Goal: Find specific page/section: Find specific page/section

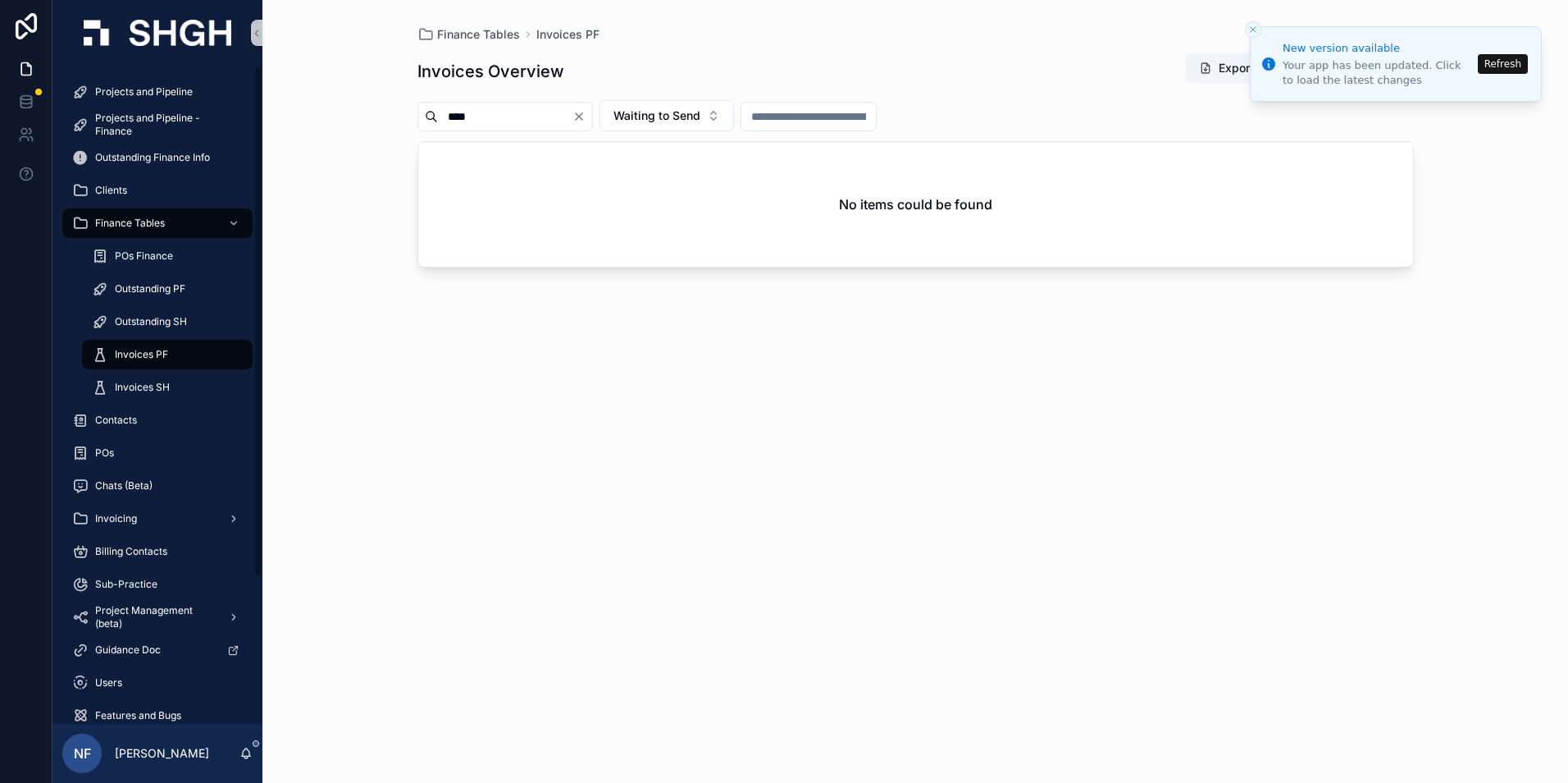
drag, startPoint x: 132, startPoint y: 361, endPoint x: 208, endPoint y: 350, distance: 76.8
click at [132, 361] on span "Invoices PF" at bounding box center [141, 355] width 53 height 14
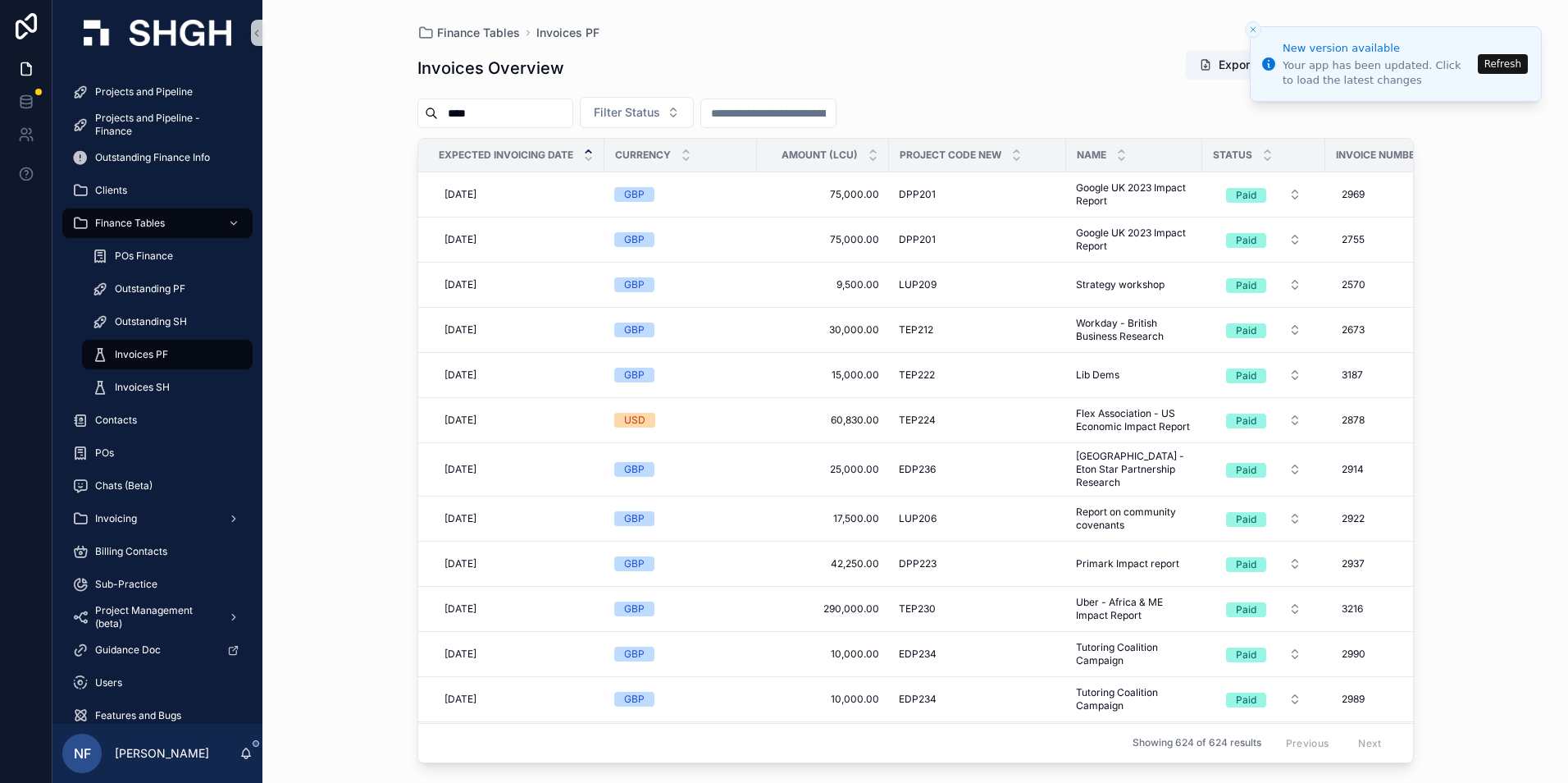
click at [488, 110] on input "****" at bounding box center [505, 113] width 135 height 23
type input "*"
click at [660, 111] on span "Filter Status" at bounding box center [627, 112] width 67 height 16
click at [659, 183] on div "Waiting to Send" at bounding box center [678, 179] width 197 height 26
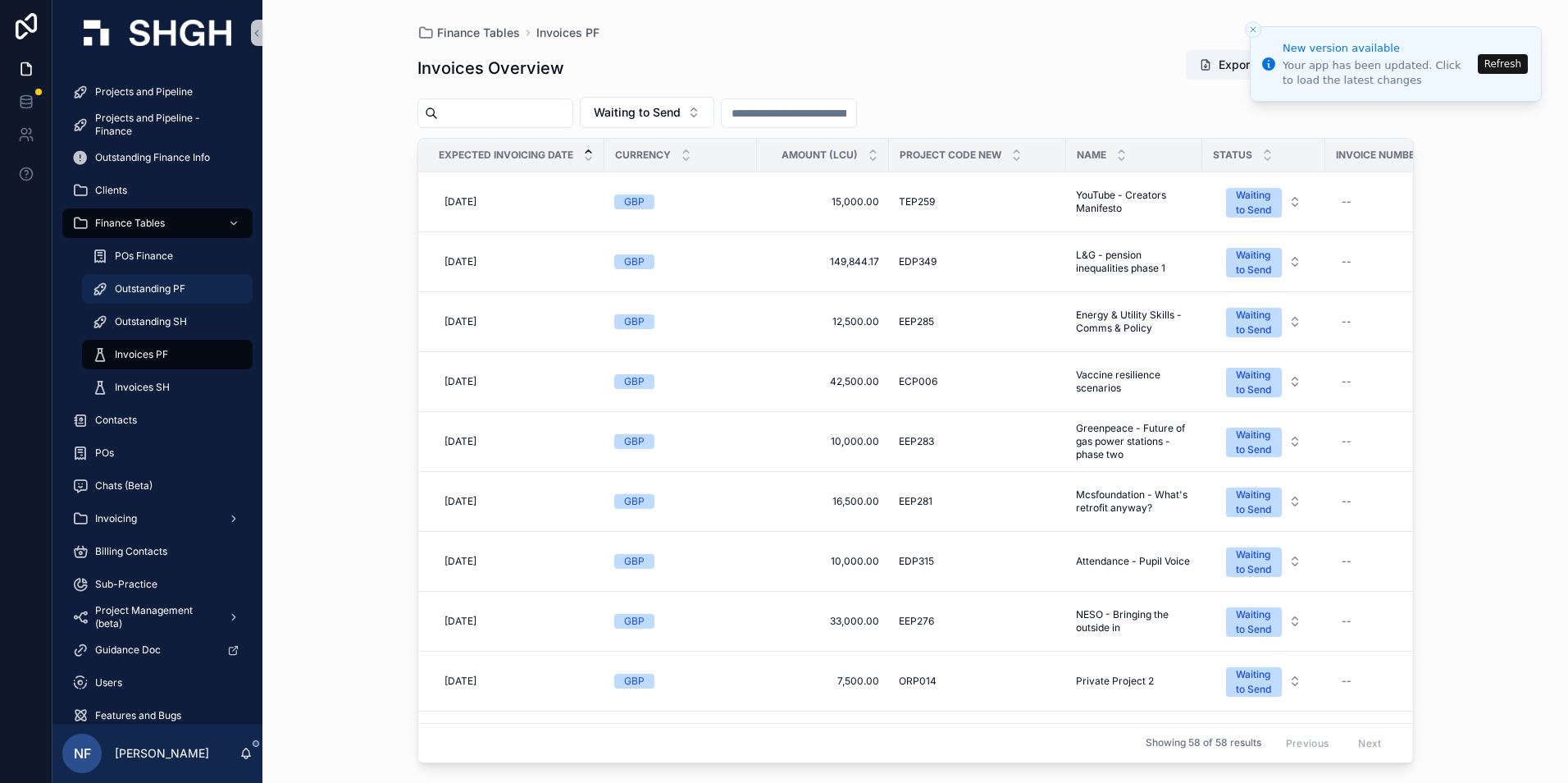
click at [140, 292] on span "Outstanding PF" at bounding box center [150, 289] width 70 height 14
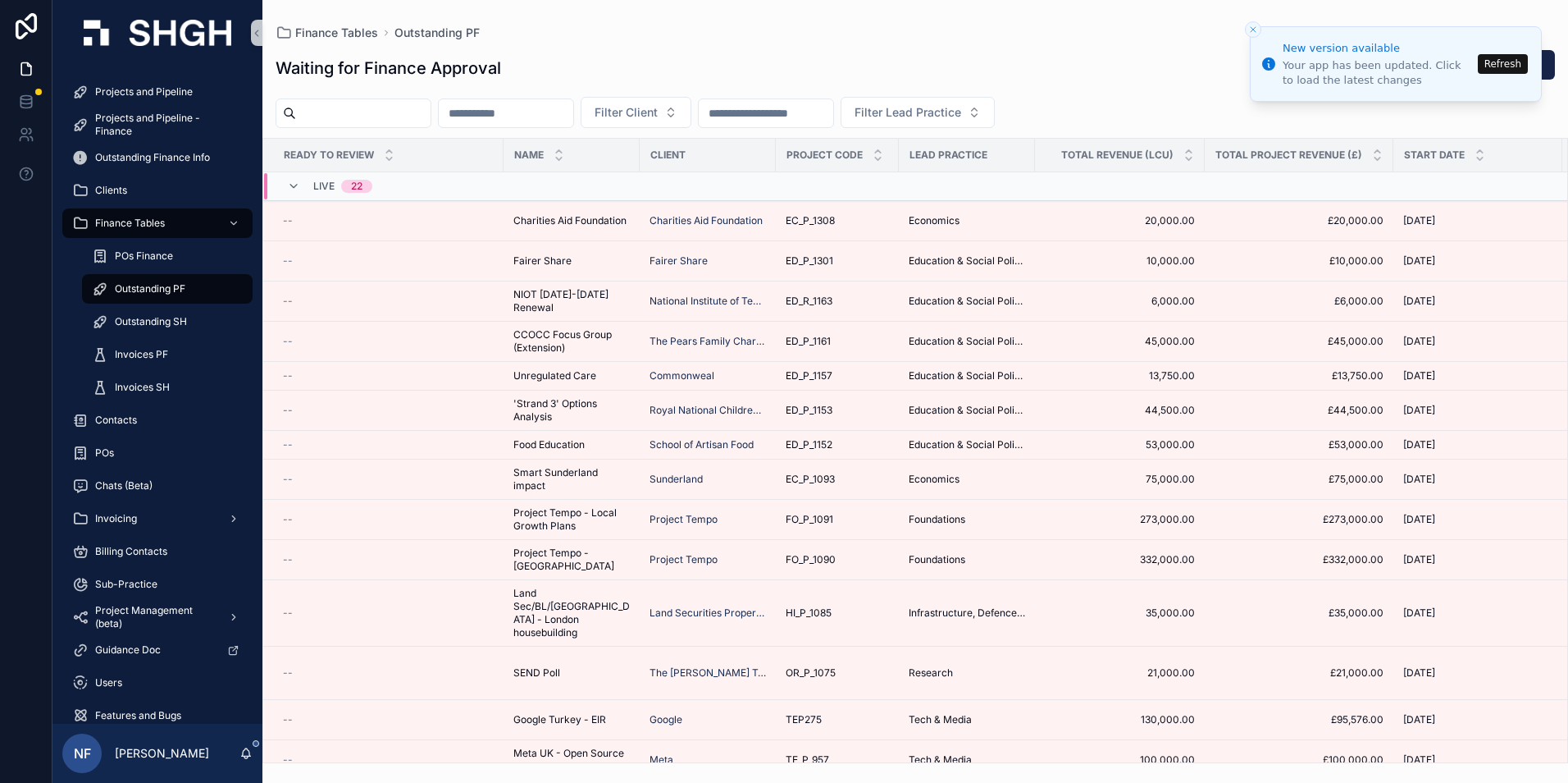
click at [138, 288] on span "Outstanding PF" at bounding box center [150, 289] width 70 height 14
click at [139, 351] on span "Invoices PF" at bounding box center [141, 355] width 53 height 14
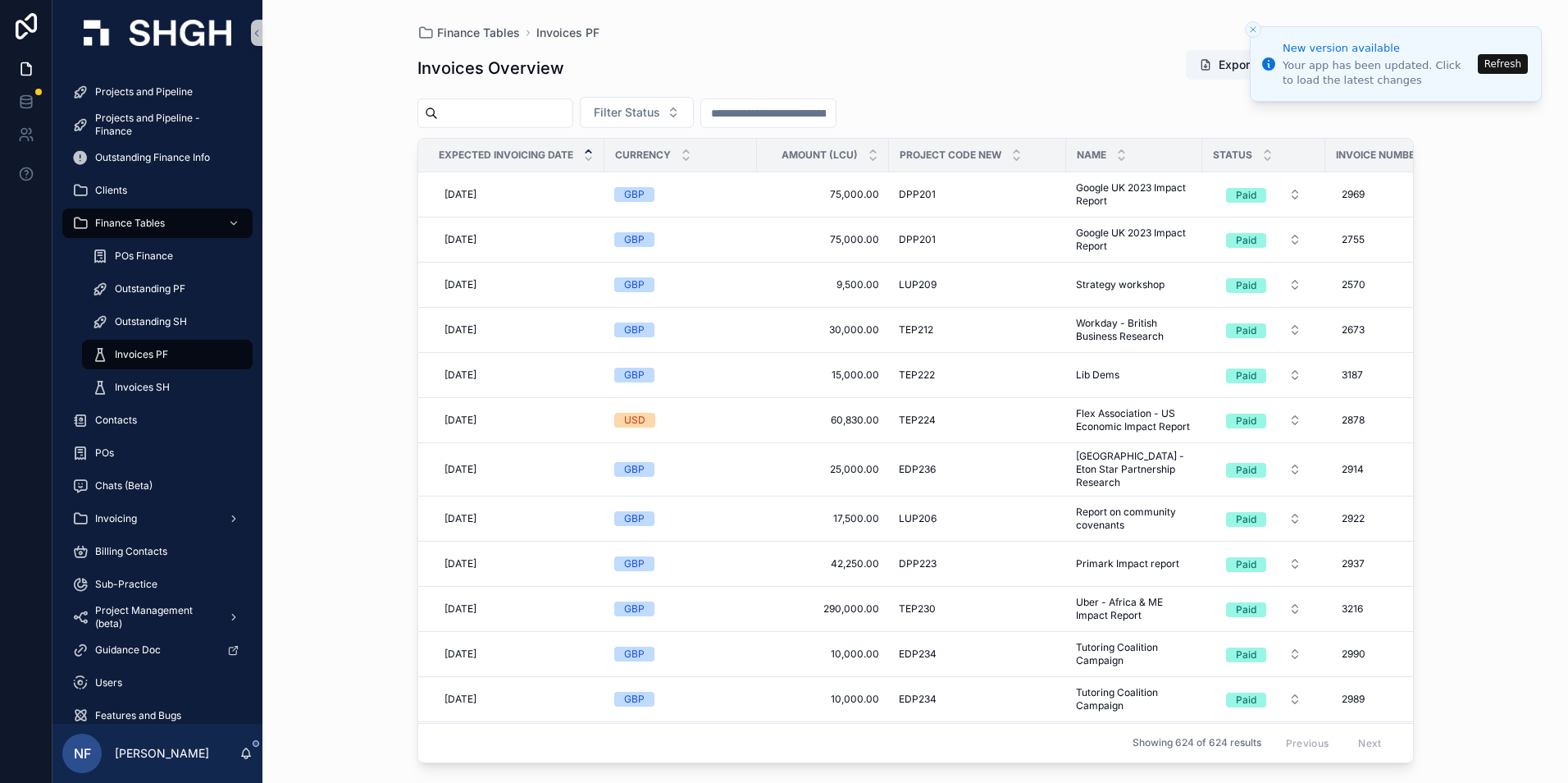
click at [1486, 68] on button "Refresh" at bounding box center [1503, 63] width 50 height 19
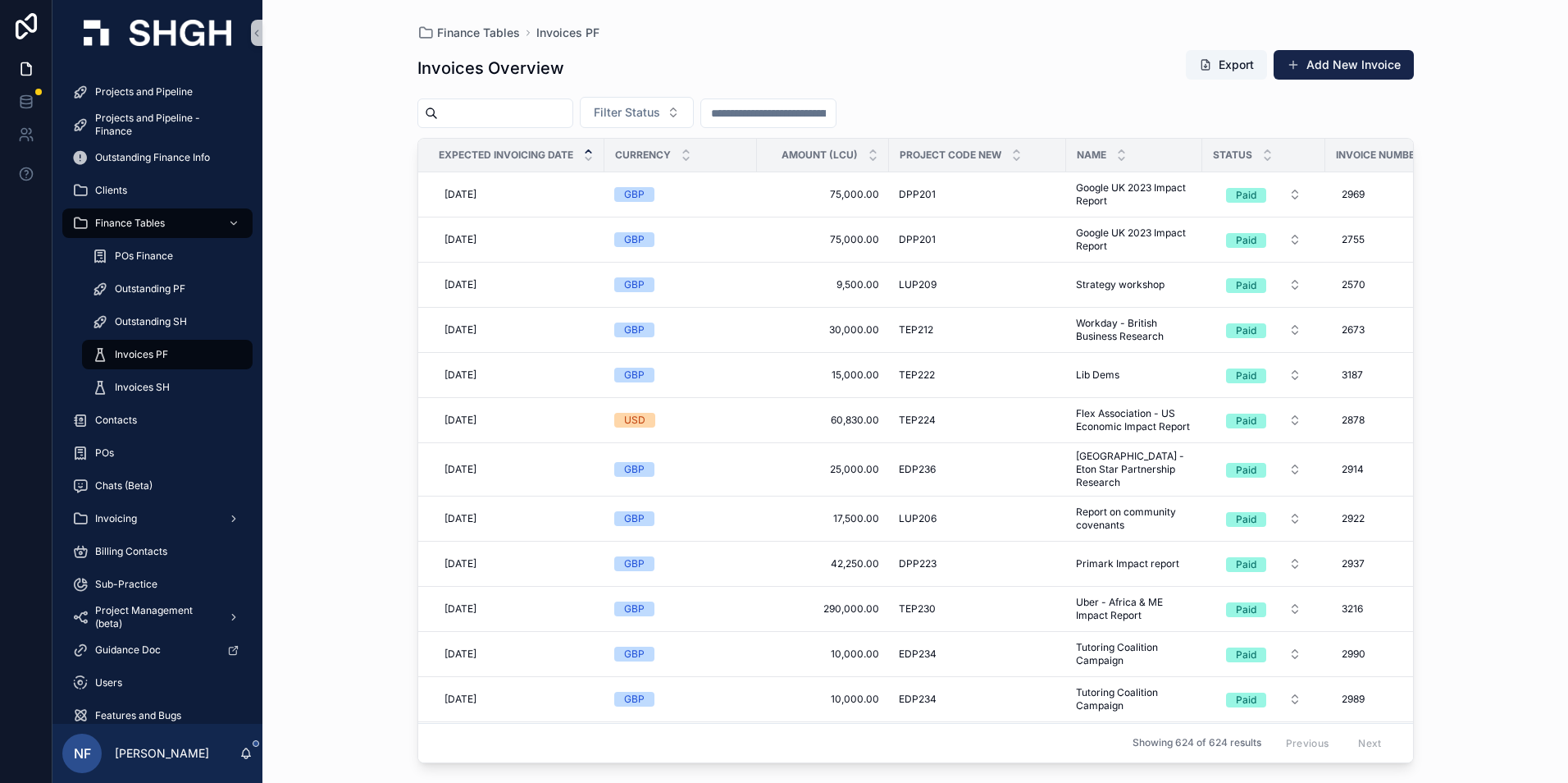
click at [658, 113] on span "Filter Status" at bounding box center [627, 112] width 67 height 16
click at [641, 180] on div "Waiting to Send" at bounding box center [678, 179] width 197 height 26
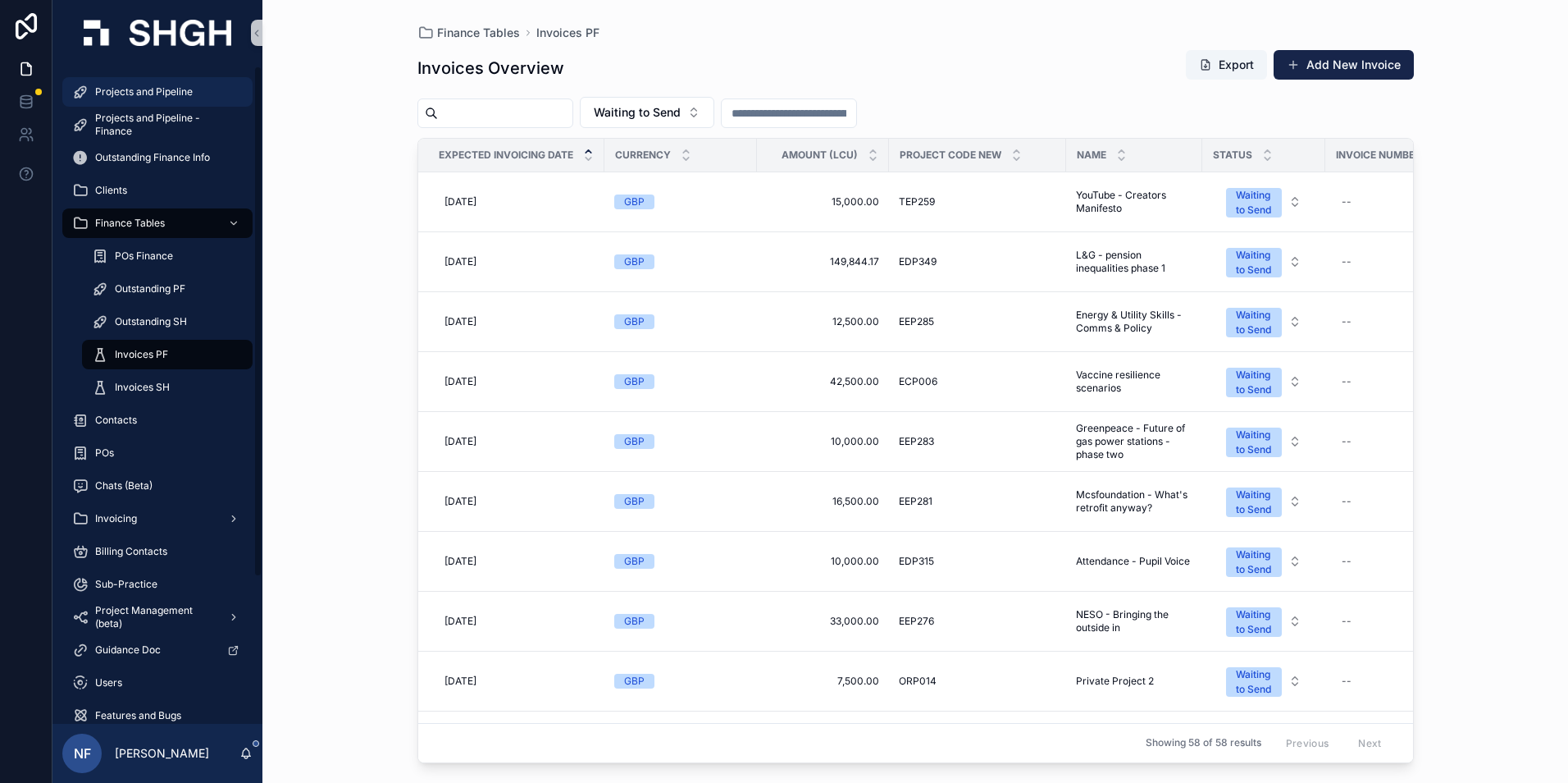
click at [123, 96] on span "Projects and Pipeline" at bounding box center [143, 92] width 97 height 14
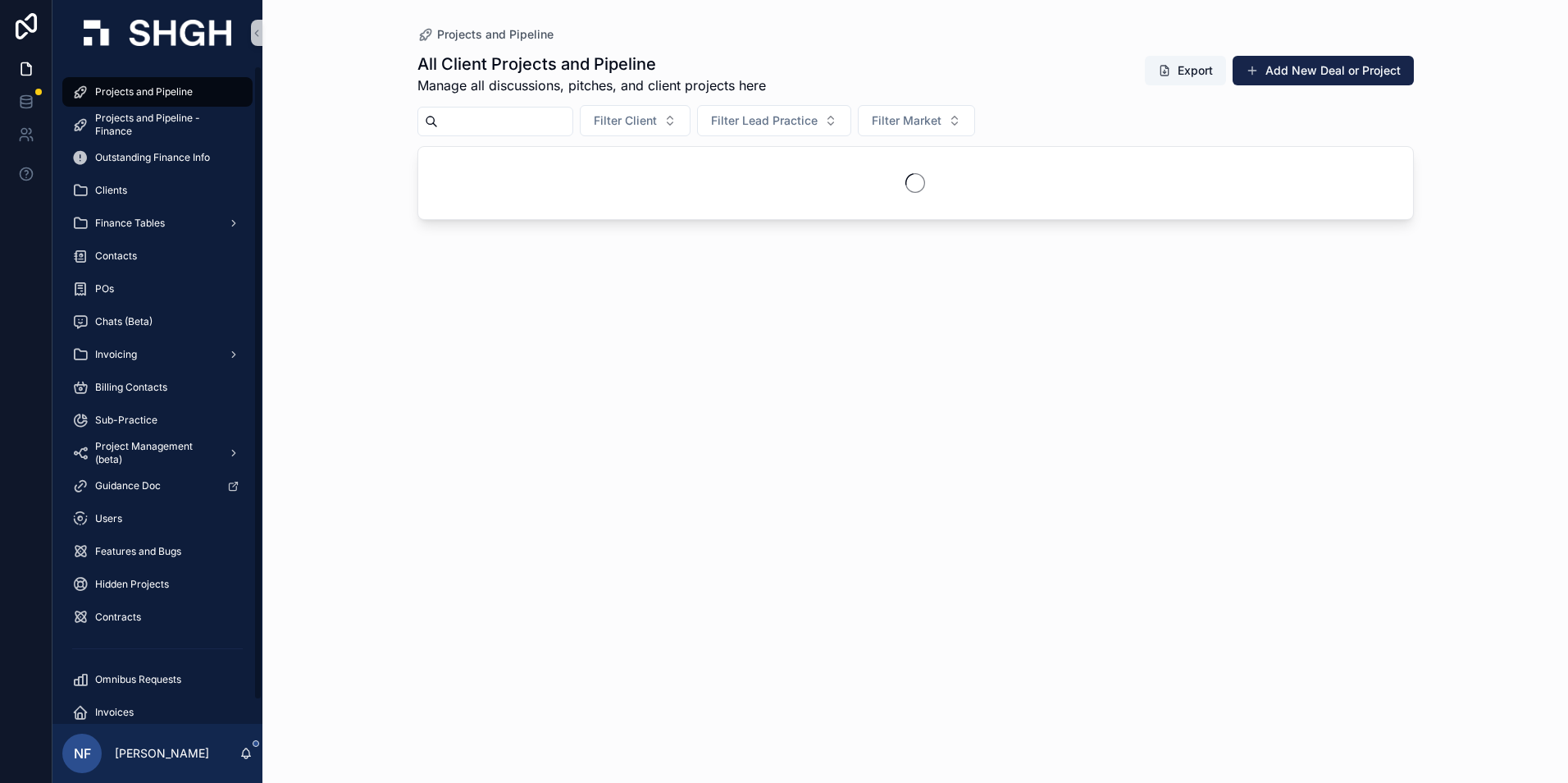
click at [470, 118] on input "scrollable content" at bounding box center [505, 121] width 135 height 23
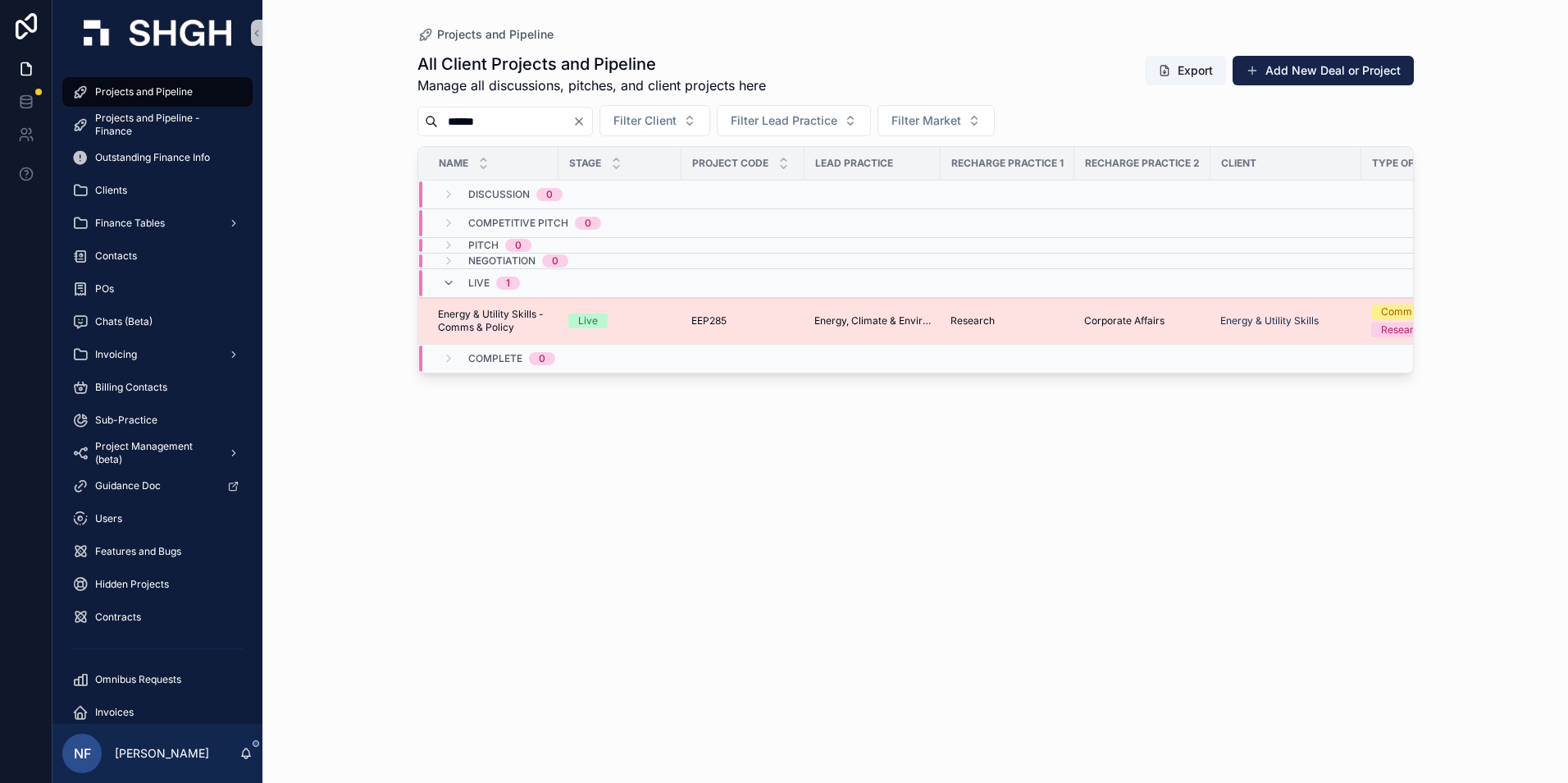
type input "******"
click at [482, 319] on span "Energy & Utility Skills - Comms & Policy" at bounding box center [493, 320] width 111 height 26
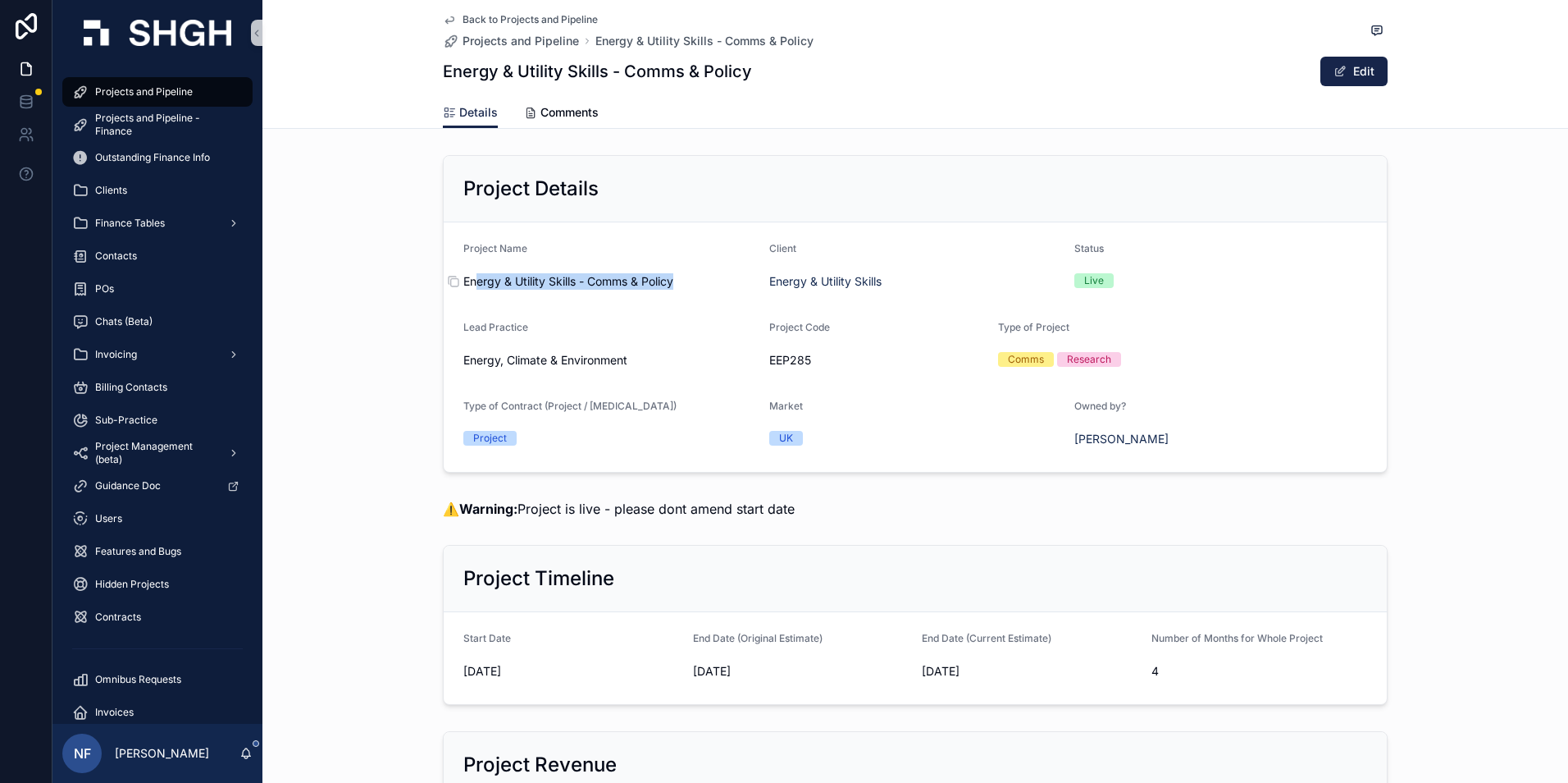
drag, startPoint x: 456, startPoint y: 275, endPoint x: 471, endPoint y: 275, distance: 15.0
click at [471, 275] on div "Energy & Utility Skills - Comms & Policy" at bounding box center [610, 281] width 293 height 16
drag, startPoint x: 471, startPoint y: 275, endPoint x: 650, endPoint y: 309, distance: 182.2
click at [650, 309] on form "Project Name Energy & Utility Skills - Comms & Policy Client Energy & Utility S…" at bounding box center [915, 347] width 944 height 250
drag, startPoint x: 455, startPoint y: 277, endPoint x: 477, endPoint y: 277, distance: 22.0
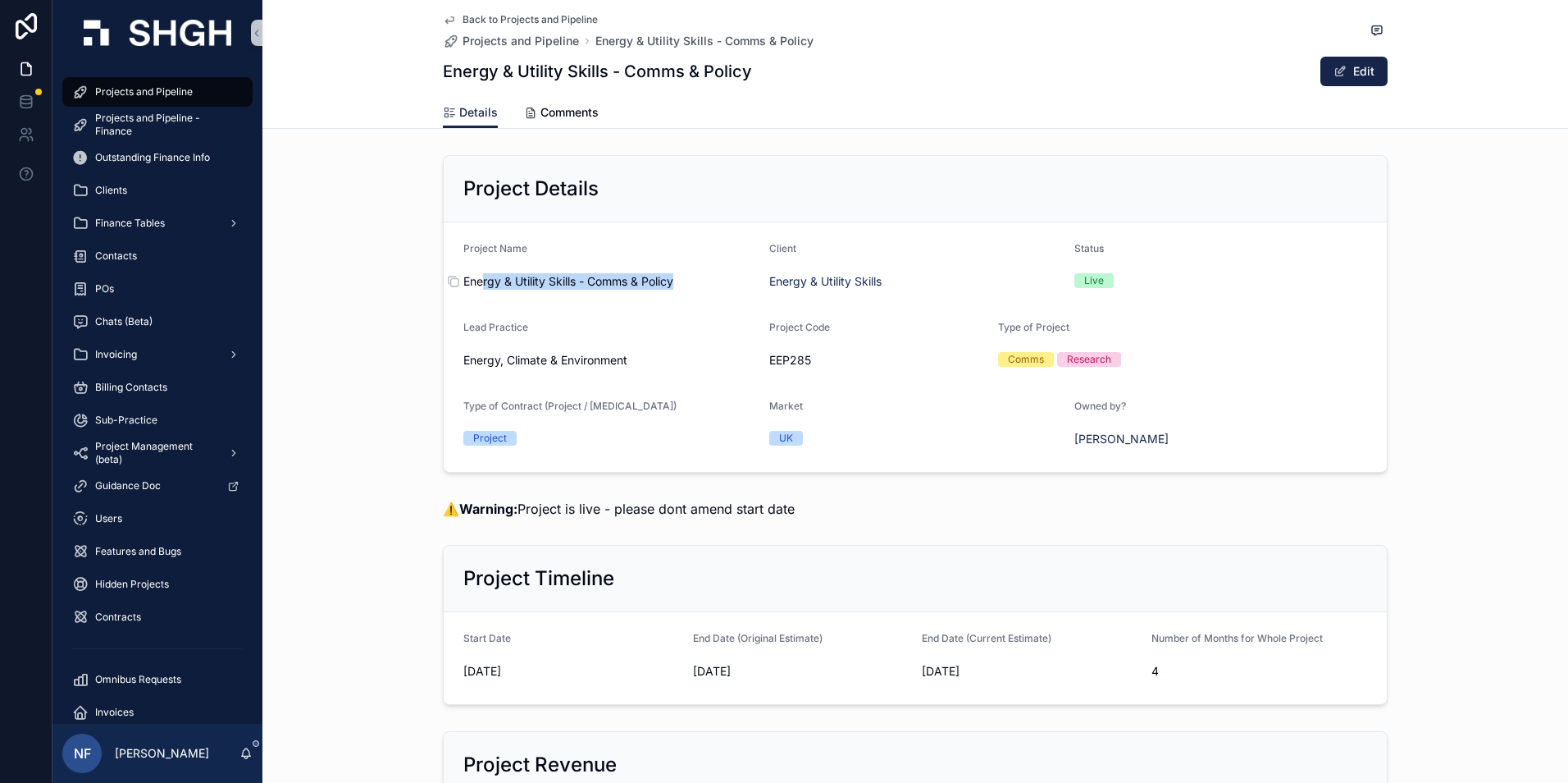
click at [477, 277] on div "Energy & Utility Skills - Comms & Policy" at bounding box center [610, 281] width 293 height 16
copy div "rgy & Utility Skills - Comms & Policy"
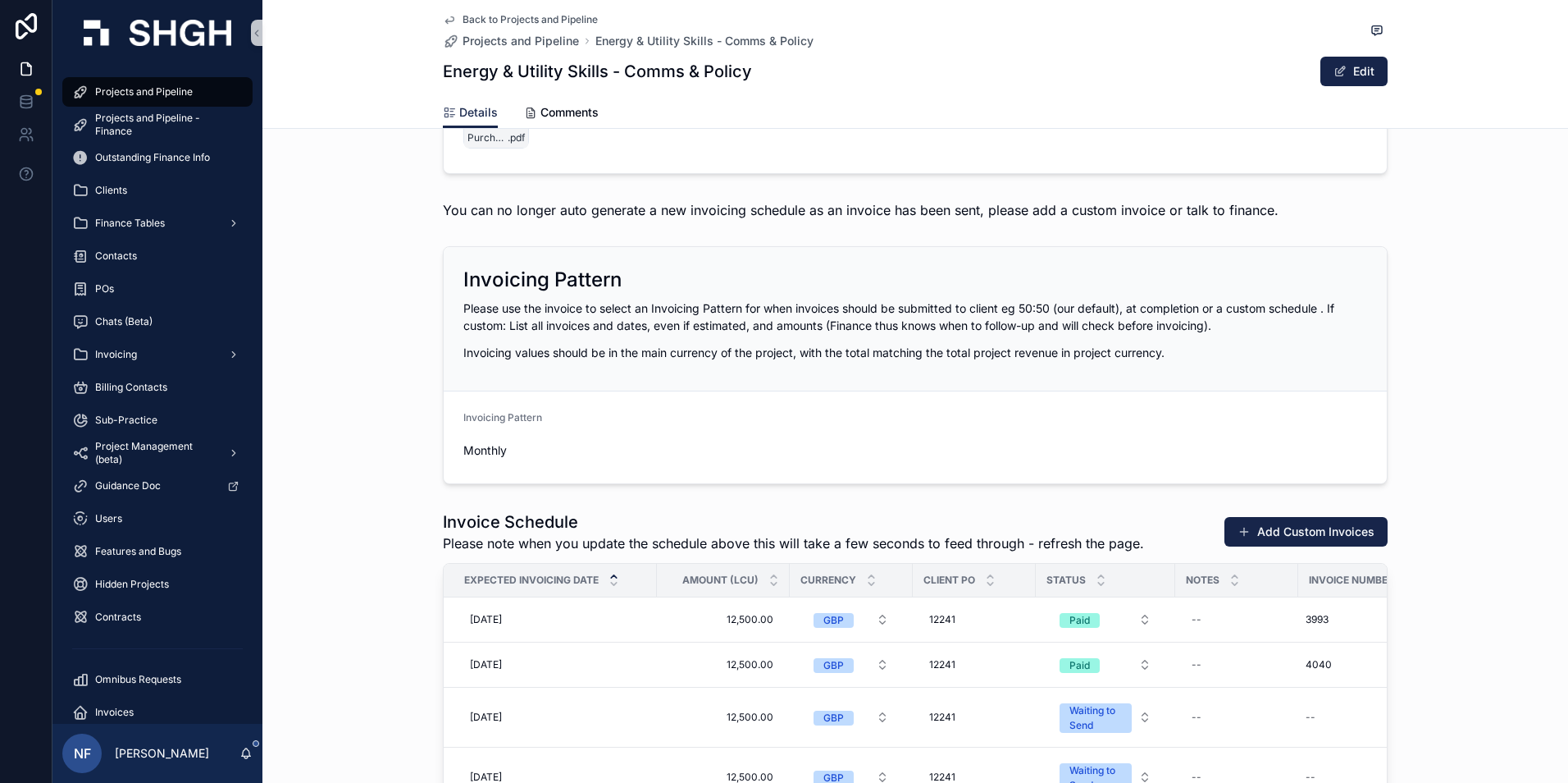
scroll to position [1805, 0]
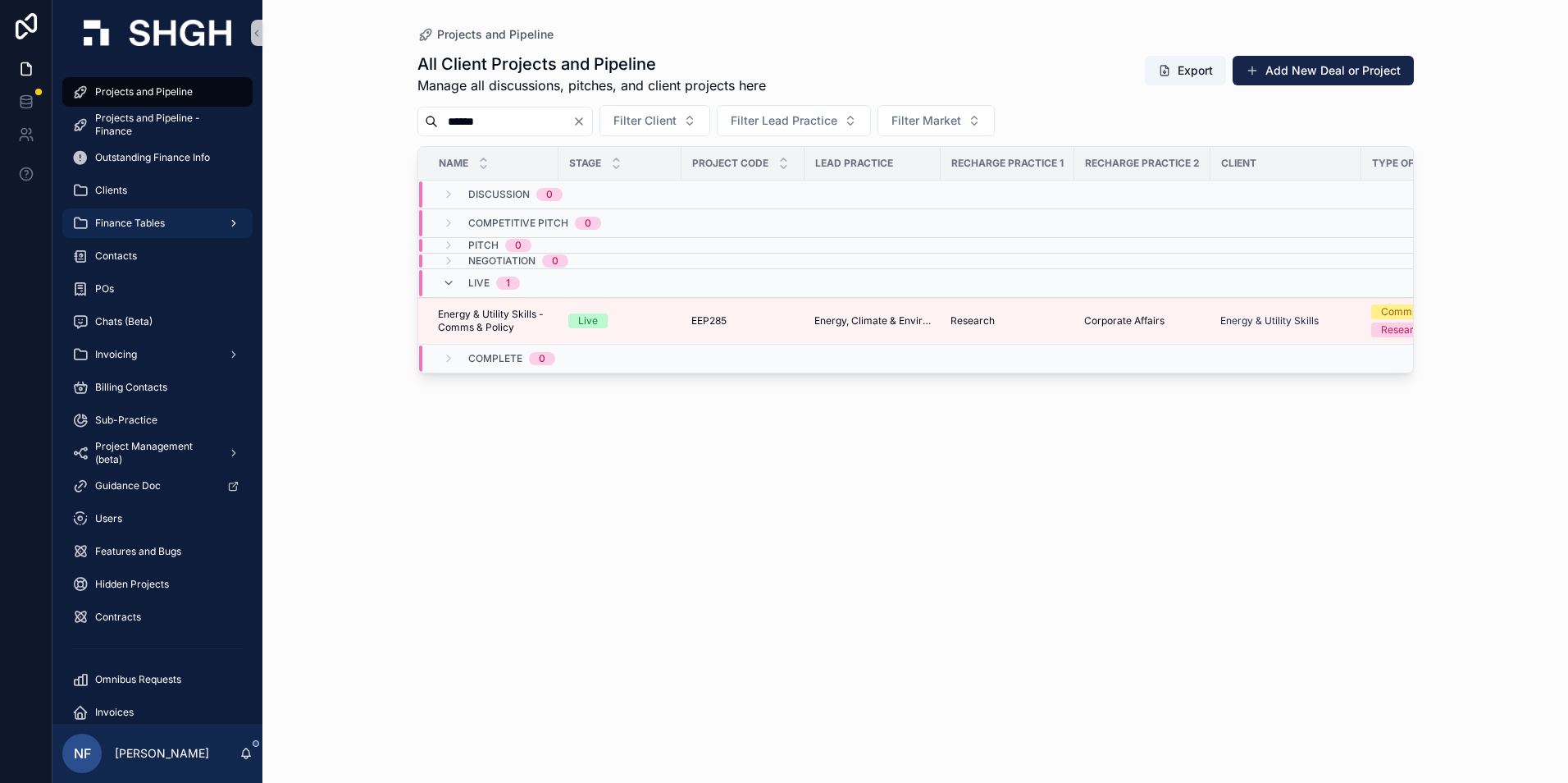
click at [134, 226] on span "Finance Tables" at bounding box center [129, 223] width 69 height 14
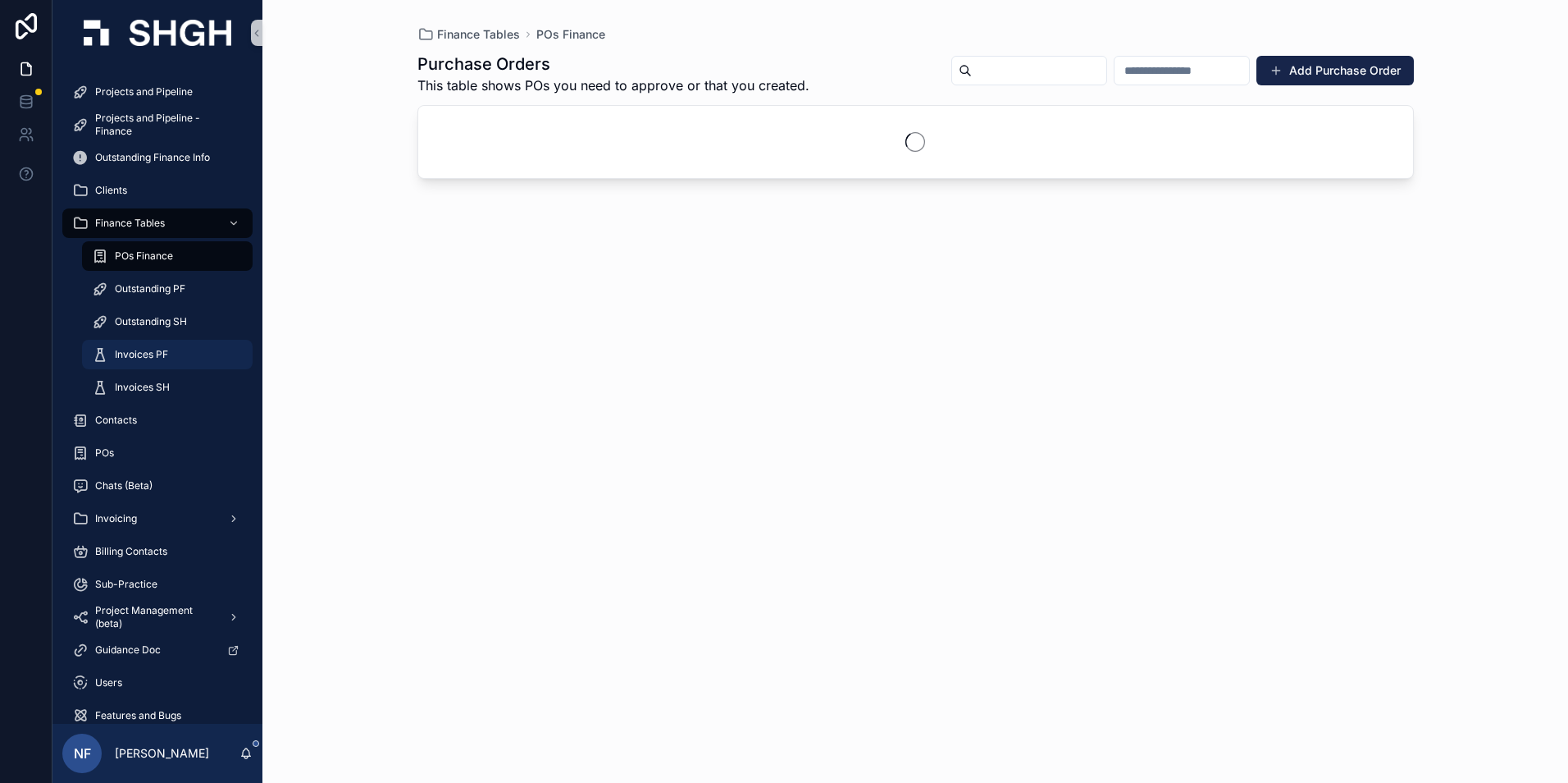
click at [124, 345] on div "Invoices PF" at bounding box center [168, 354] width 151 height 26
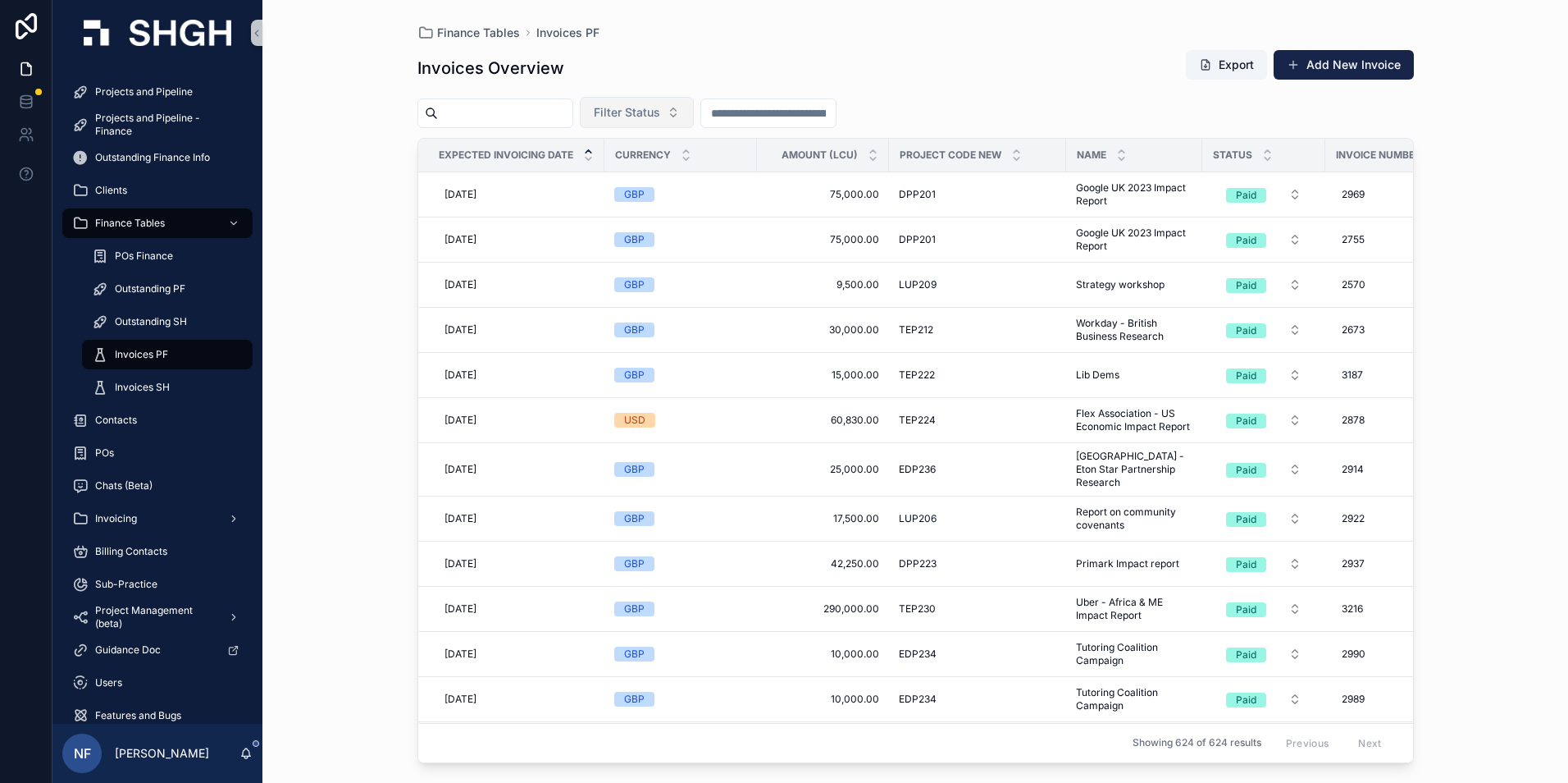
click at [660, 111] on span "Filter Status" at bounding box center [627, 112] width 67 height 16
click at [632, 179] on div "Waiting to Send" at bounding box center [678, 179] width 197 height 26
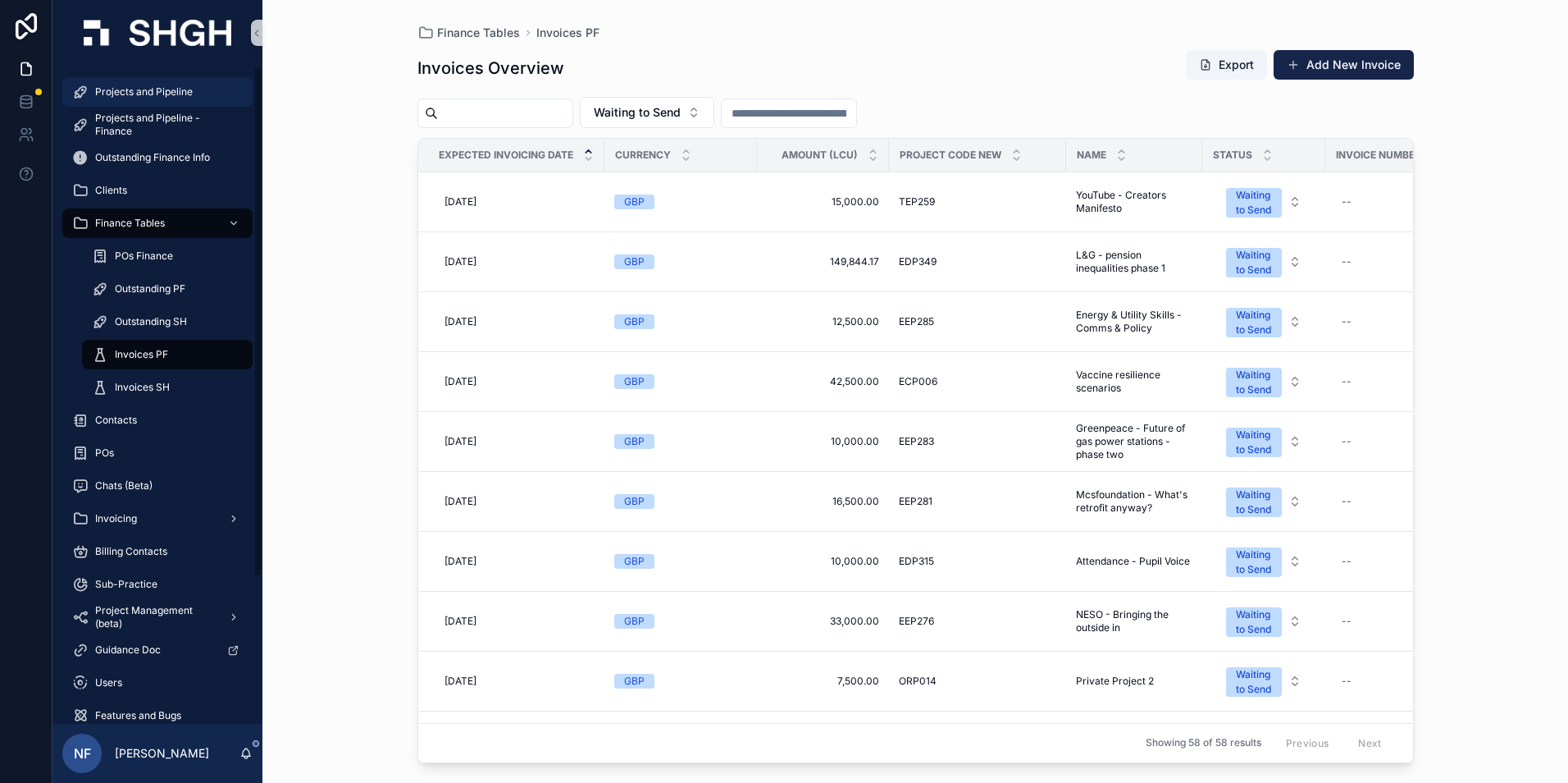
click at [182, 91] on span "Projects and Pipeline" at bounding box center [143, 92] width 97 height 14
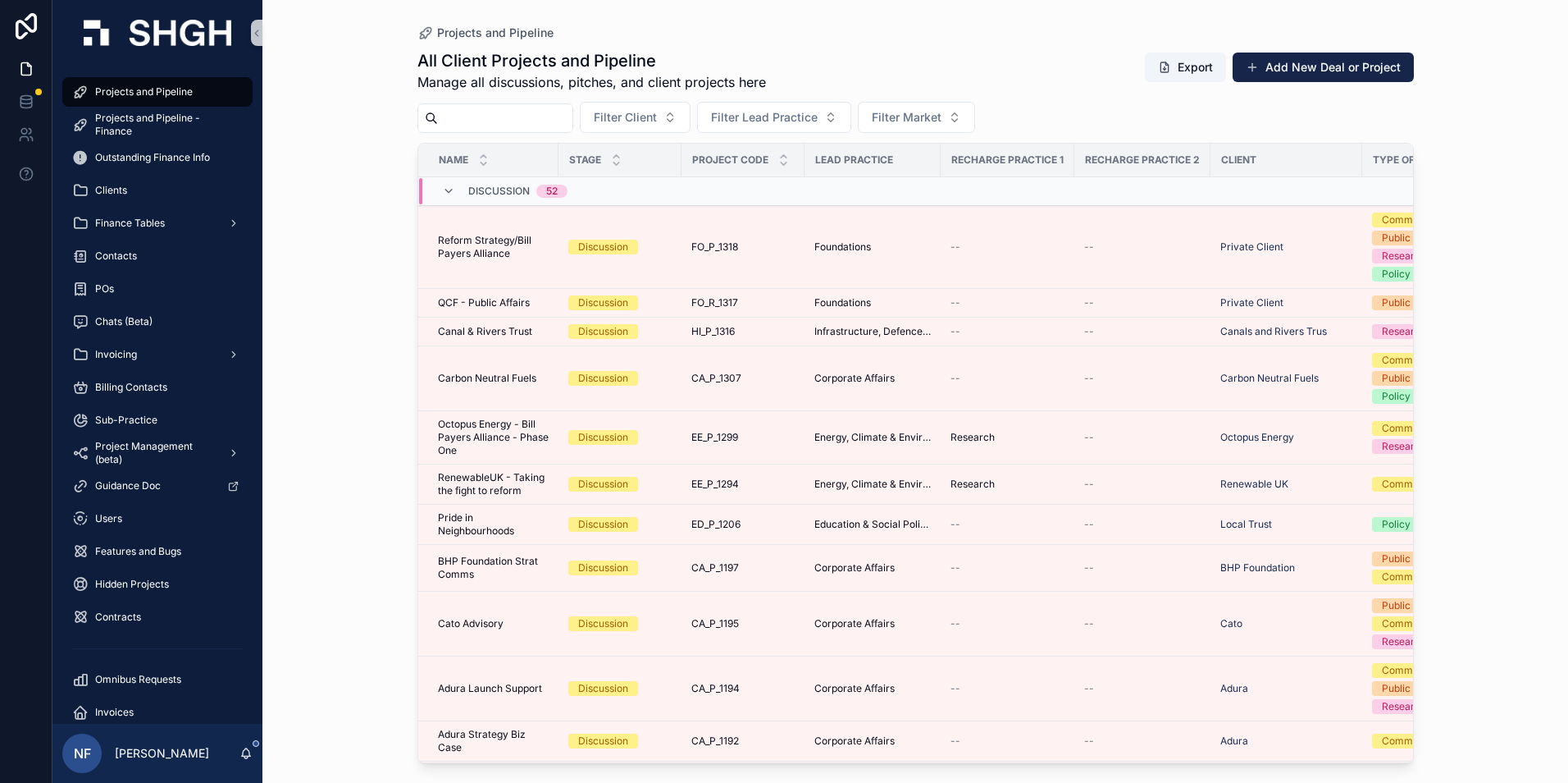
click at [498, 114] on input "scrollable content" at bounding box center [505, 118] width 135 height 23
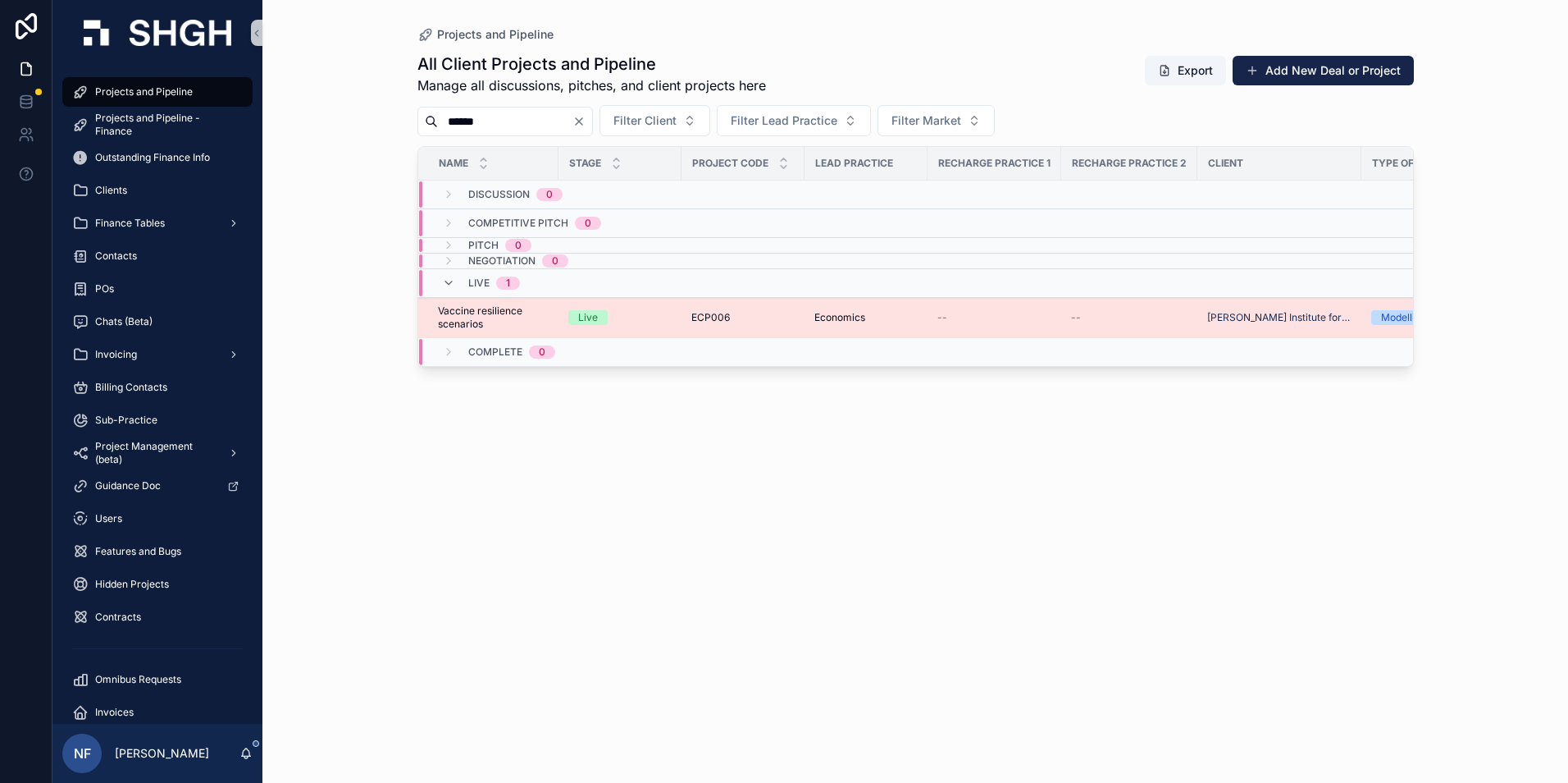
type input "******"
click at [514, 317] on span "Vaccine resilience scenarios" at bounding box center [493, 317] width 111 height 26
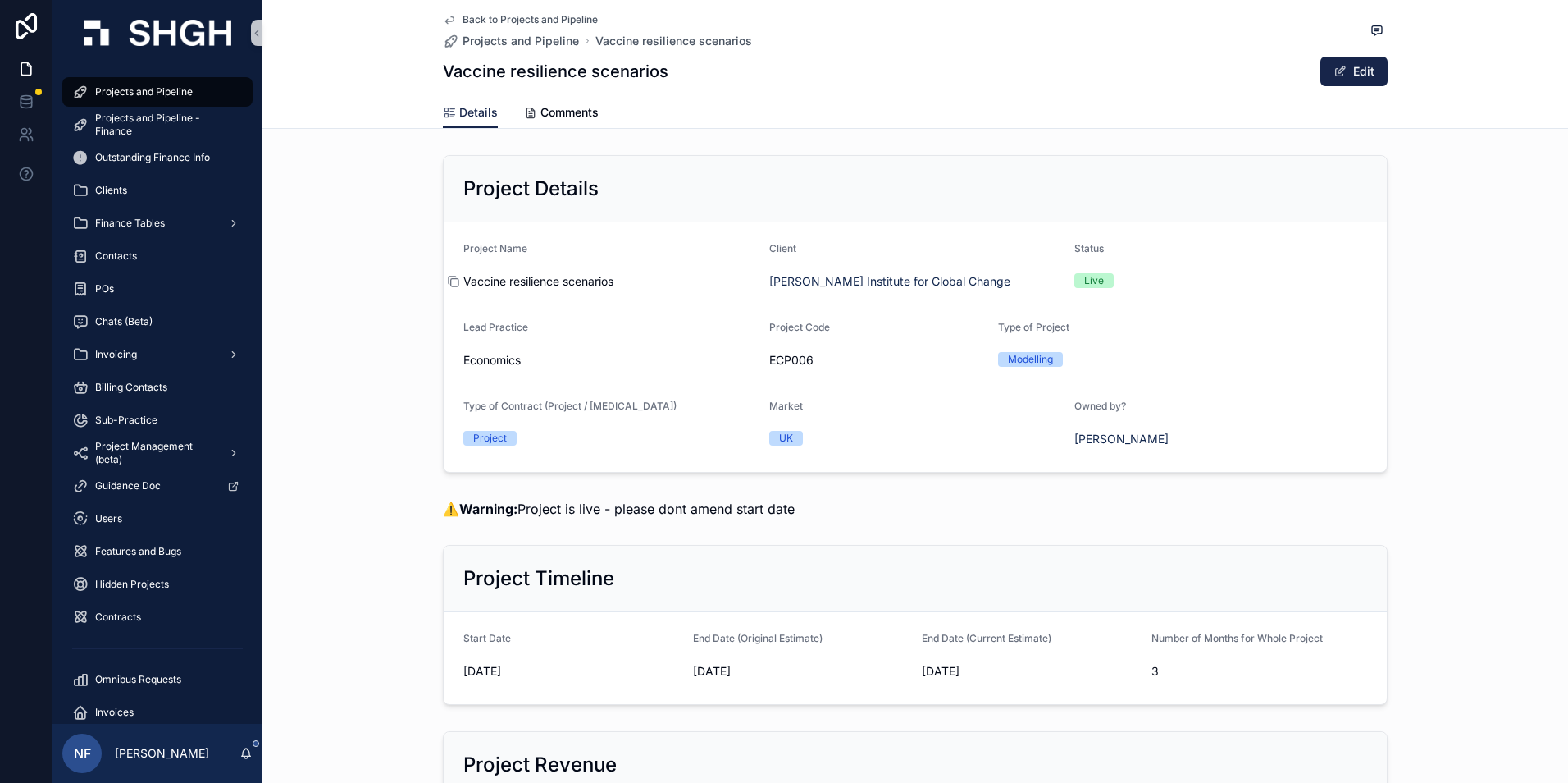
drag, startPoint x: 455, startPoint y: 278, endPoint x: 447, endPoint y: 277, distance: 8.1
click at [475, 278] on div "Vaccine resilience scenarios" at bounding box center [610, 281] width 293 height 16
drag, startPoint x: 447, startPoint y: 277, endPoint x: 627, endPoint y: 281, distance: 180.0
click at [627, 281] on form "Project Name Vaccine resilience scenarios Client Tony Blair Institute for Globa…" at bounding box center [915, 347] width 944 height 250
drag, startPoint x: 627, startPoint y: 281, endPoint x: 604, endPoint y: 280, distance: 23.0
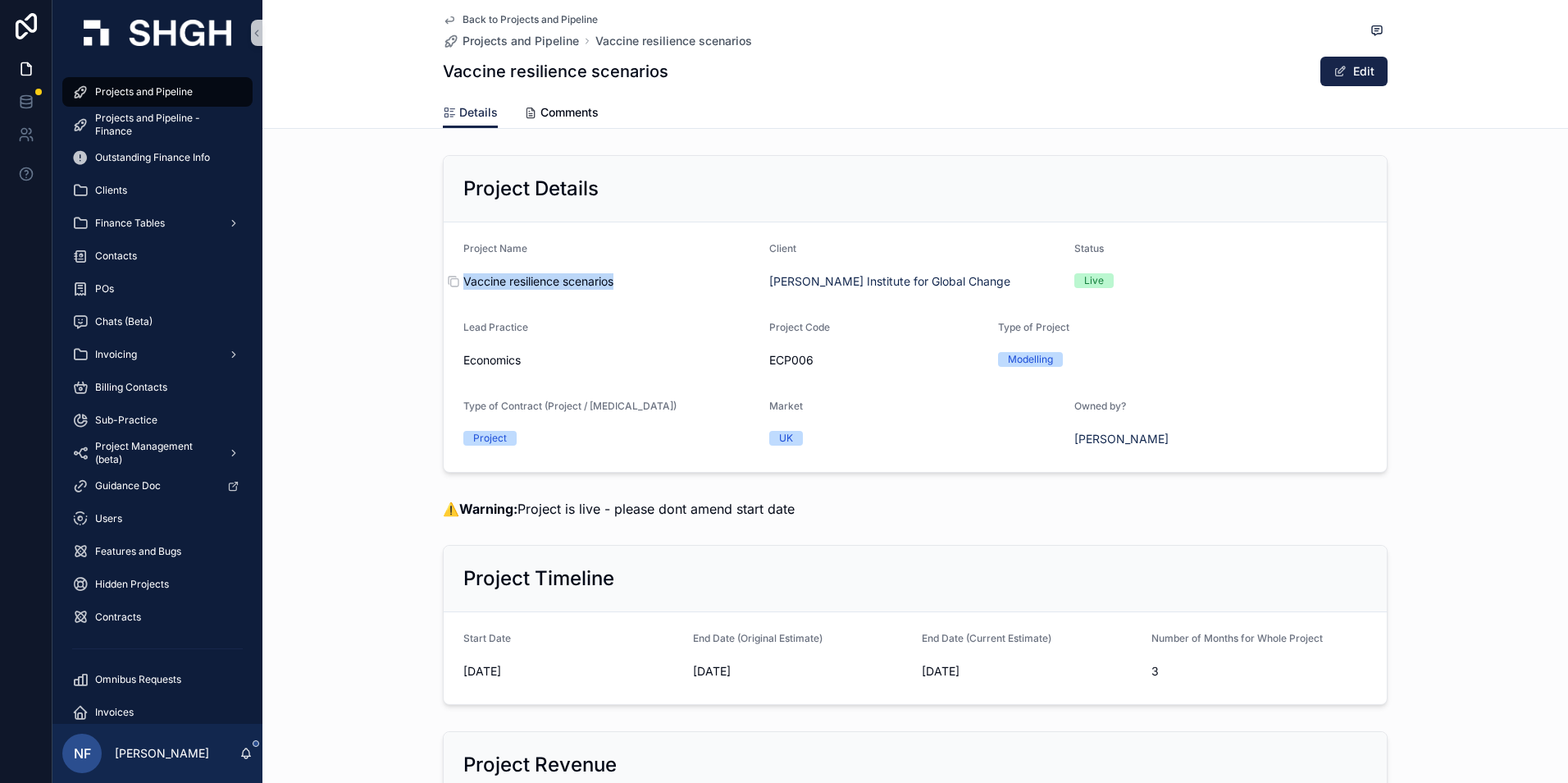
copy span "Vaccine resilience scenarios"
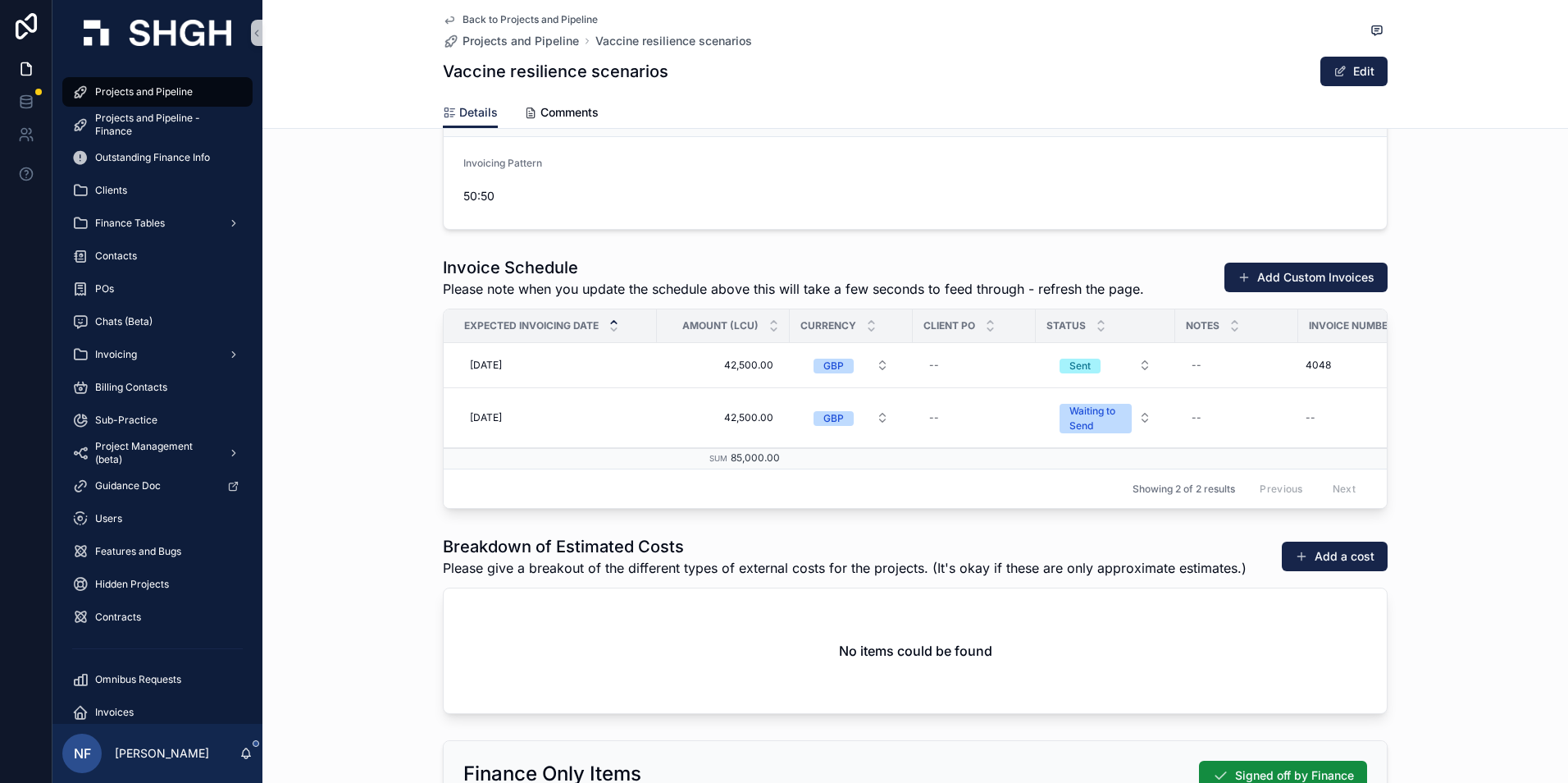
scroll to position [1723, 0]
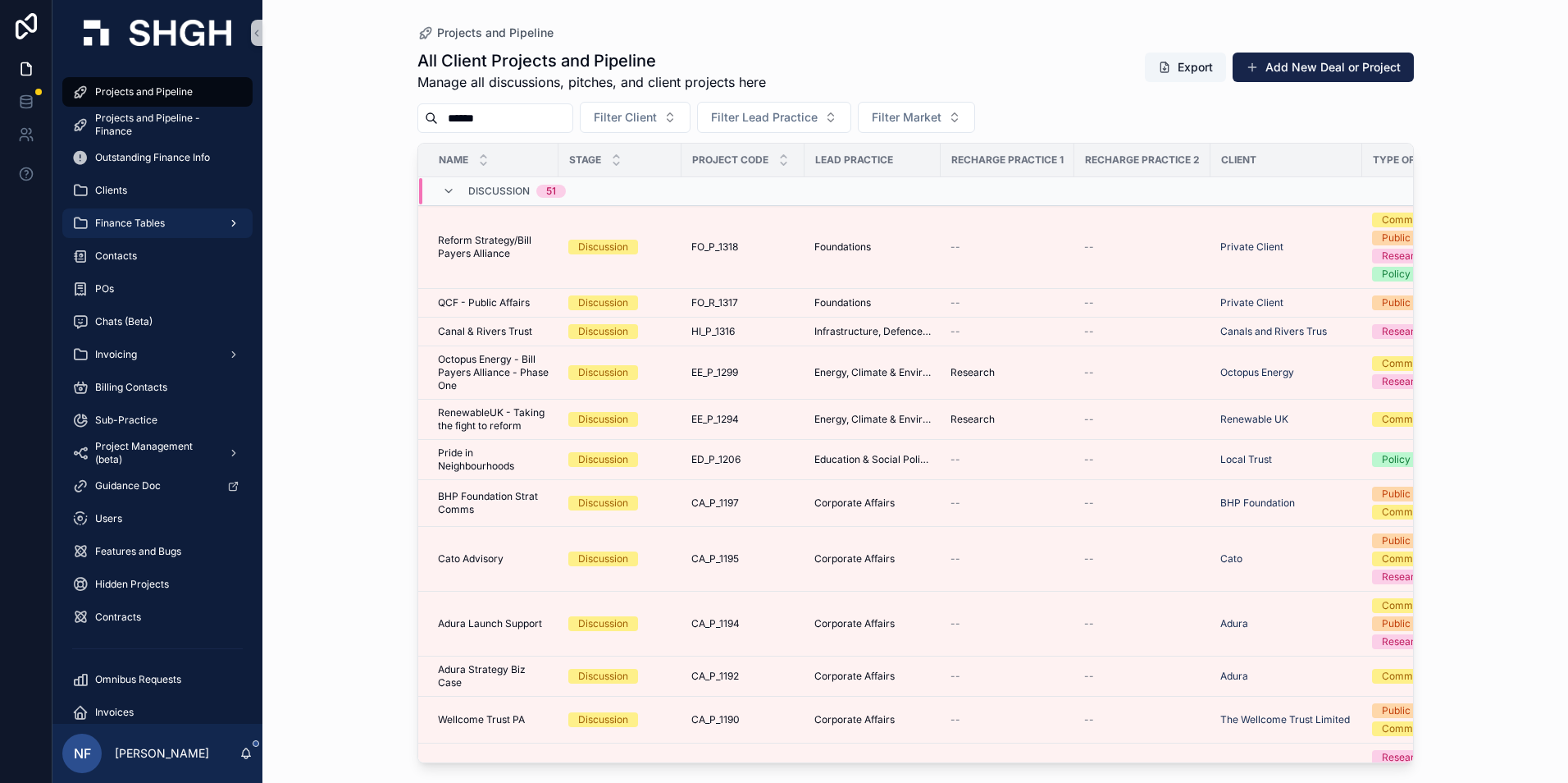
click at [120, 227] on span "Finance Tables" at bounding box center [129, 223] width 69 height 14
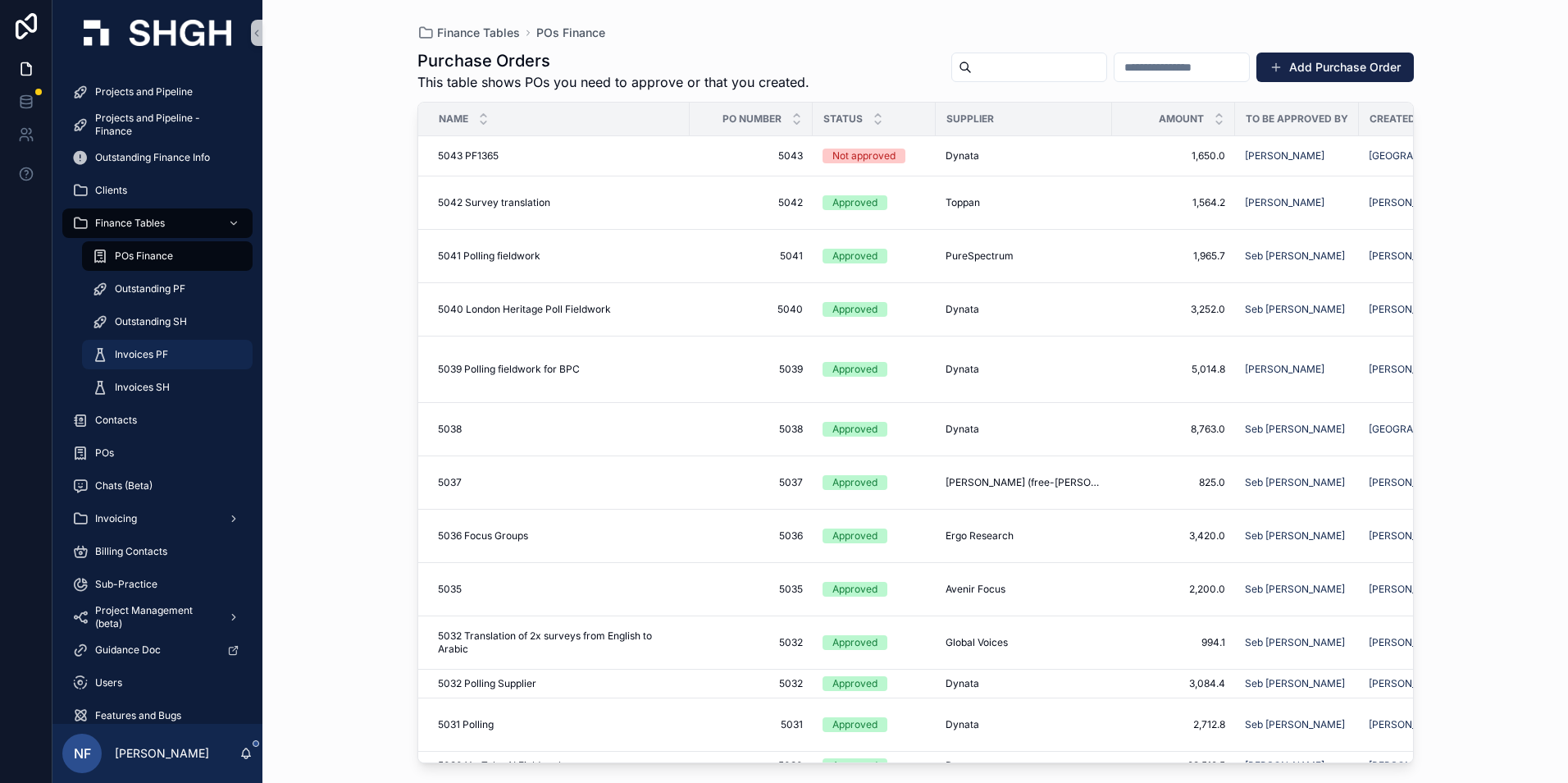
click at [135, 351] on span "Invoices PF" at bounding box center [141, 355] width 53 height 14
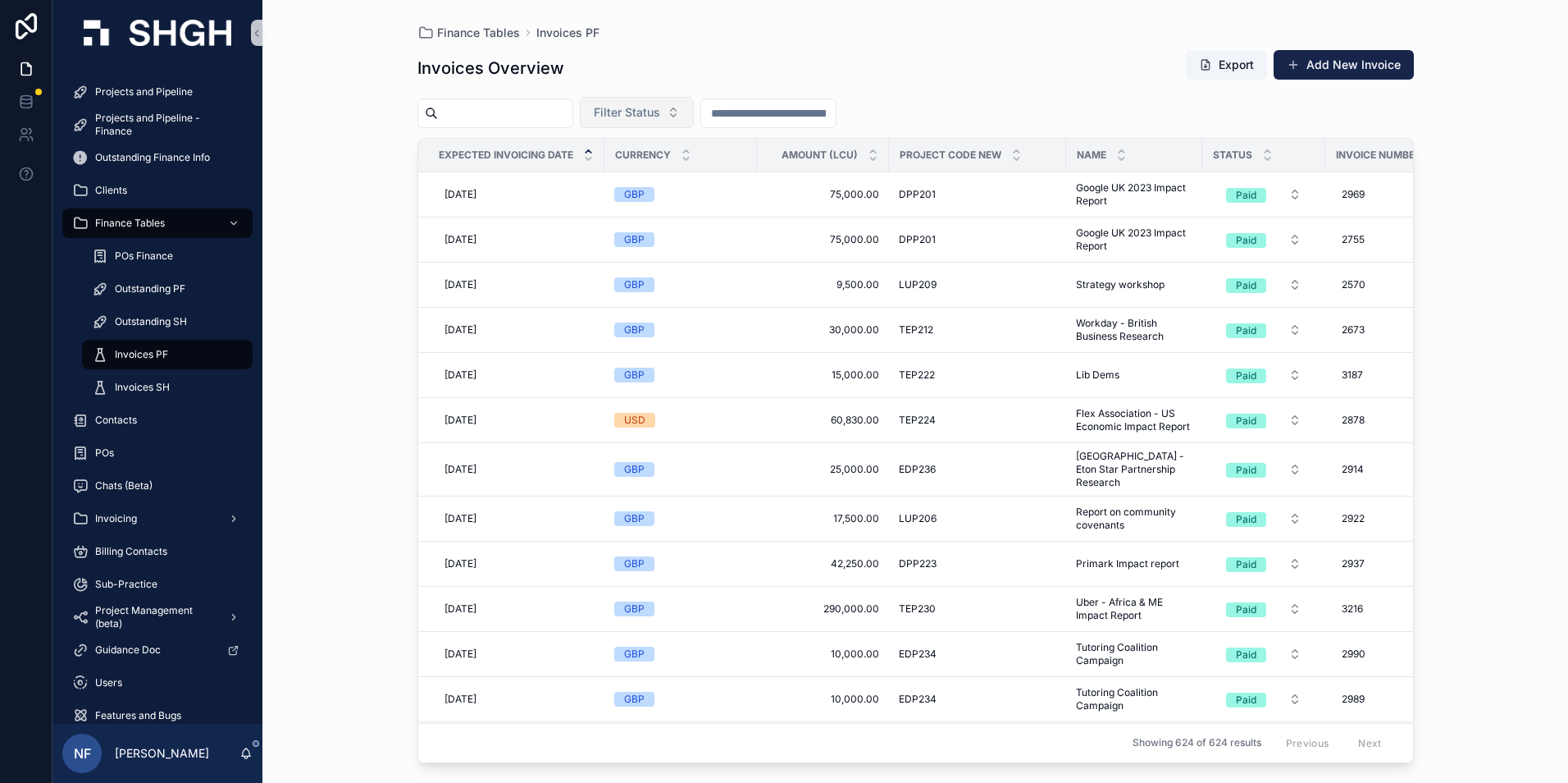
click at [657, 104] on span "Filter Status" at bounding box center [627, 112] width 67 height 16
click at [605, 179] on div "Waiting to Send" at bounding box center [678, 179] width 197 height 26
